Goal: Check status: Check status

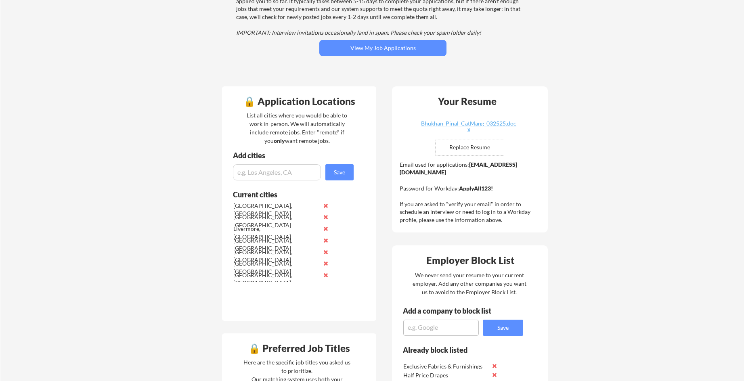
scroll to position [121, 0]
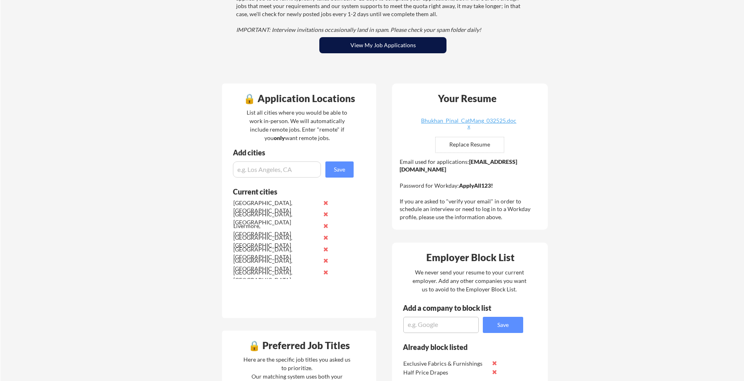
click at [372, 52] on button "View My Job Applications" at bounding box center [382, 45] width 127 height 16
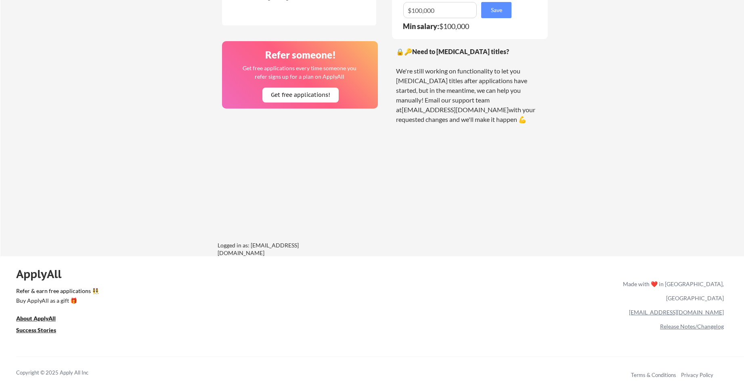
scroll to position [654, 0]
